Goal: Transaction & Acquisition: Register for event/course

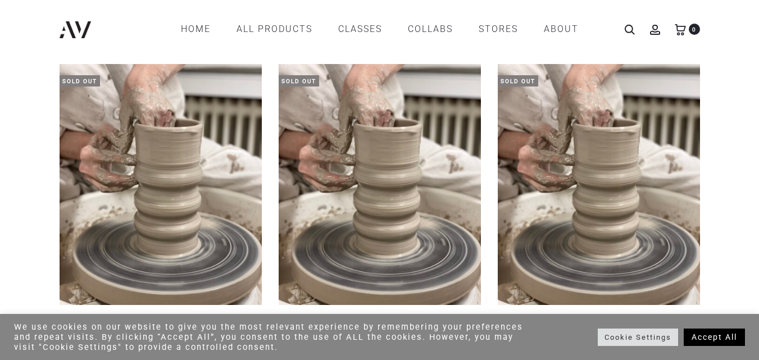
scroll to position [284, 0]
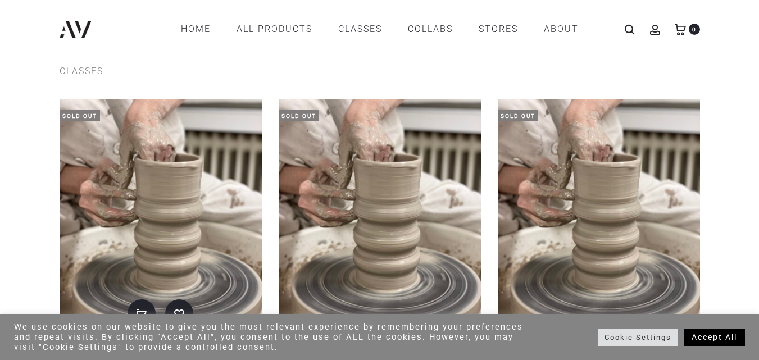
click at [192, 204] on img at bounding box center [161, 219] width 202 height 241
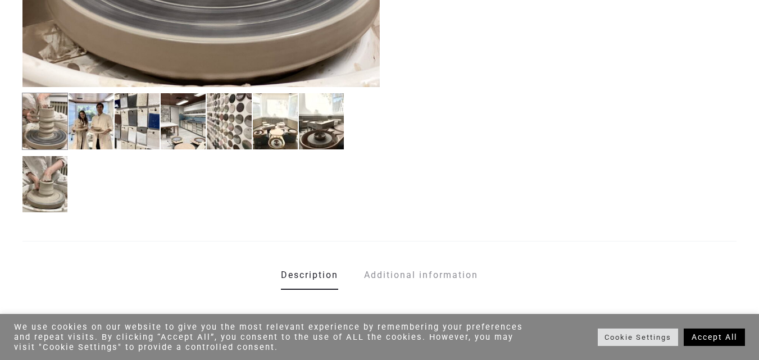
scroll to position [505, 0]
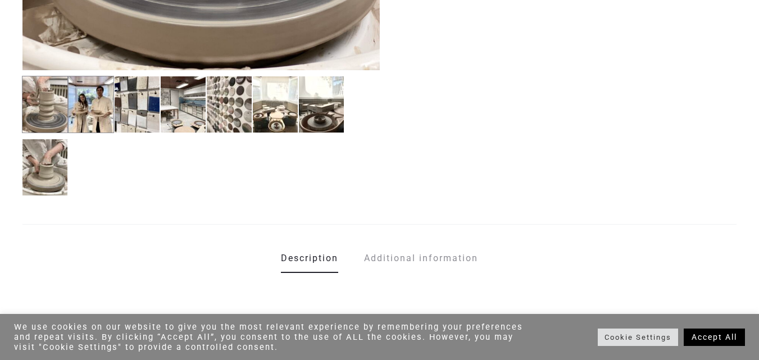
click at [94, 111] on img at bounding box center [91, 104] width 46 height 57
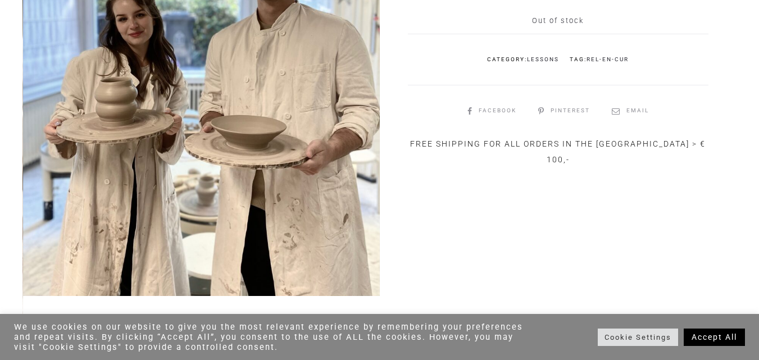
scroll to position [393, 0]
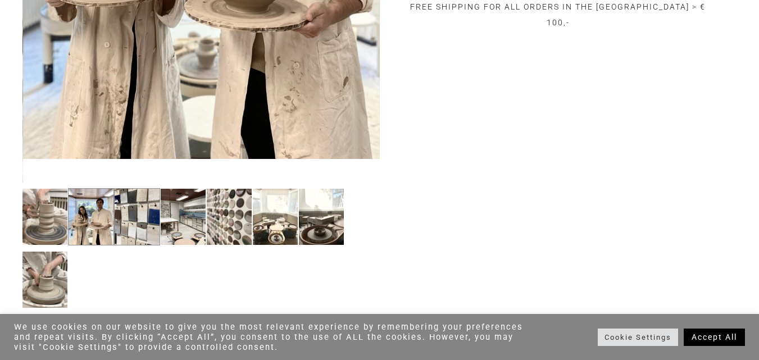
click at [142, 220] on img at bounding box center [137, 216] width 46 height 57
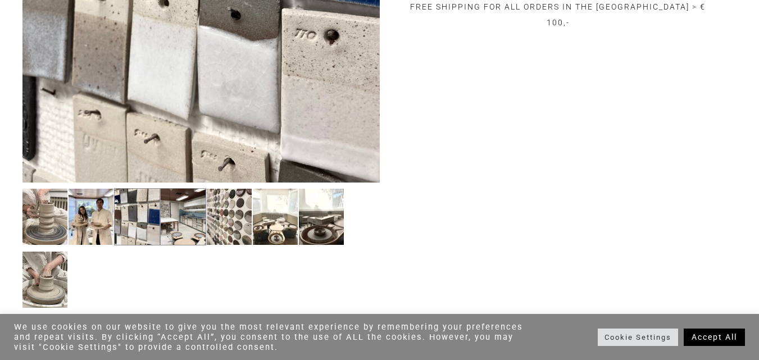
click at [184, 219] on img at bounding box center [183, 216] width 46 height 57
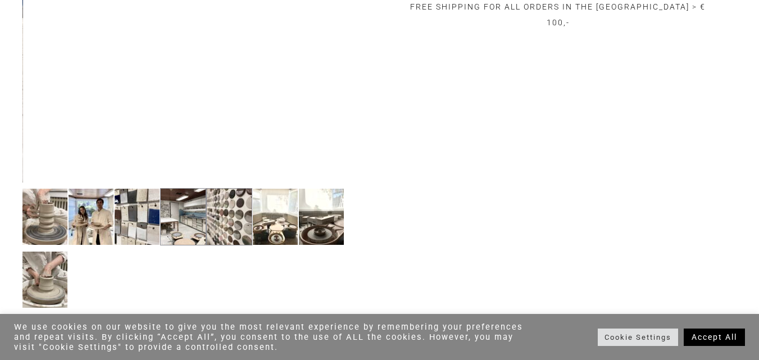
click at [241, 221] on img at bounding box center [229, 216] width 46 height 57
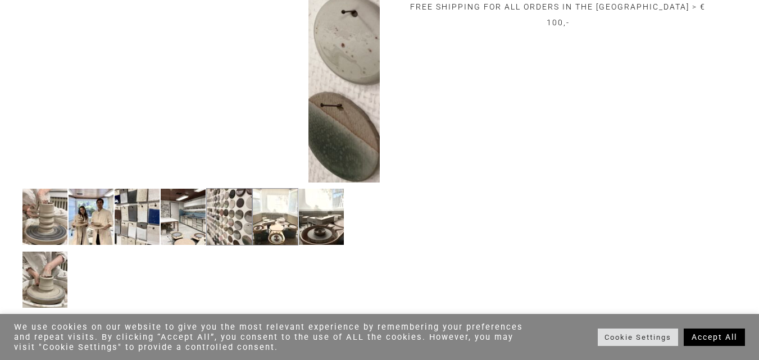
click at [275, 221] on img at bounding box center [275, 216] width 46 height 57
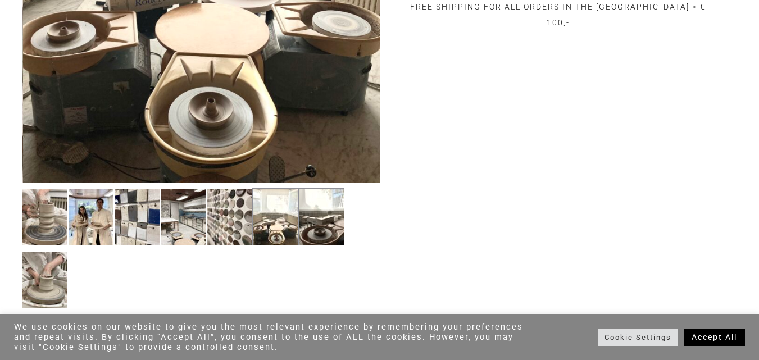
click at [305, 220] on img at bounding box center [321, 216] width 46 height 57
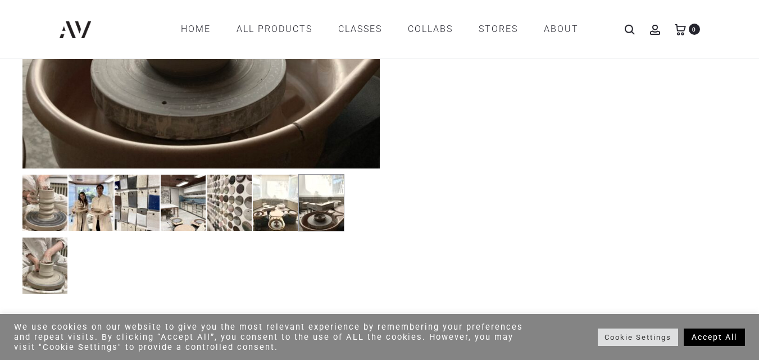
scroll to position [337, 0]
